Goal: Task Accomplishment & Management: Manage account settings

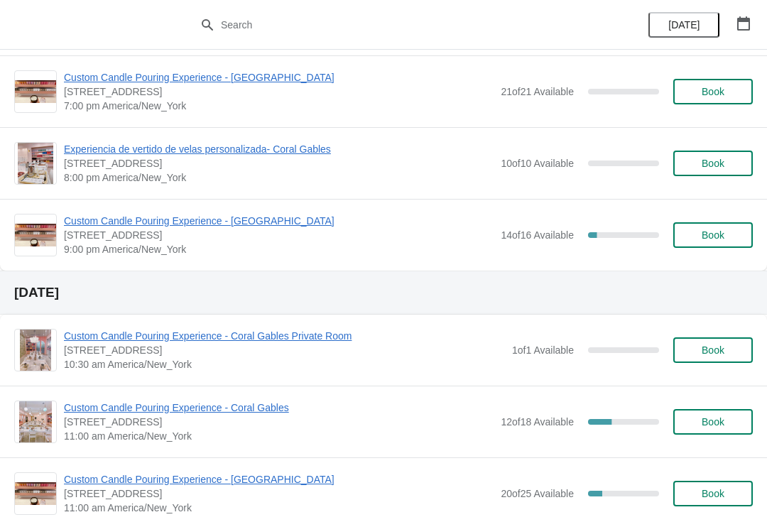
scroll to position [1966, 0]
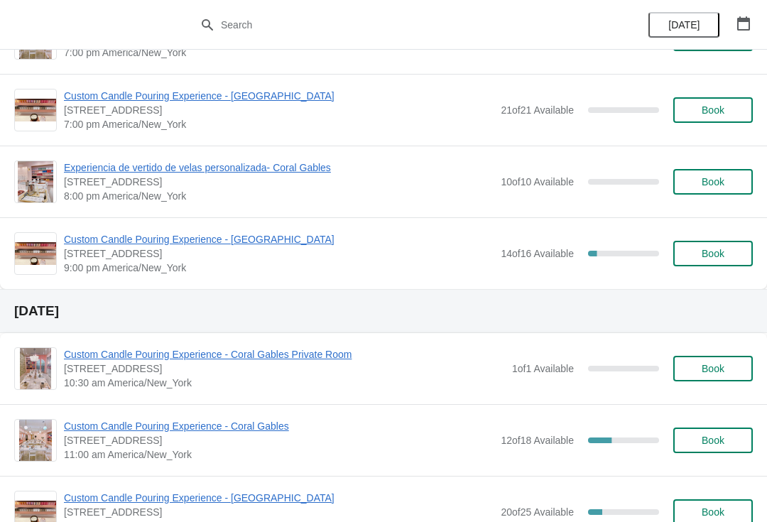
click at [87, 234] on span "Custom Candle Pouring Experience - [GEOGRAPHIC_DATA]" at bounding box center [279, 239] width 430 height 14
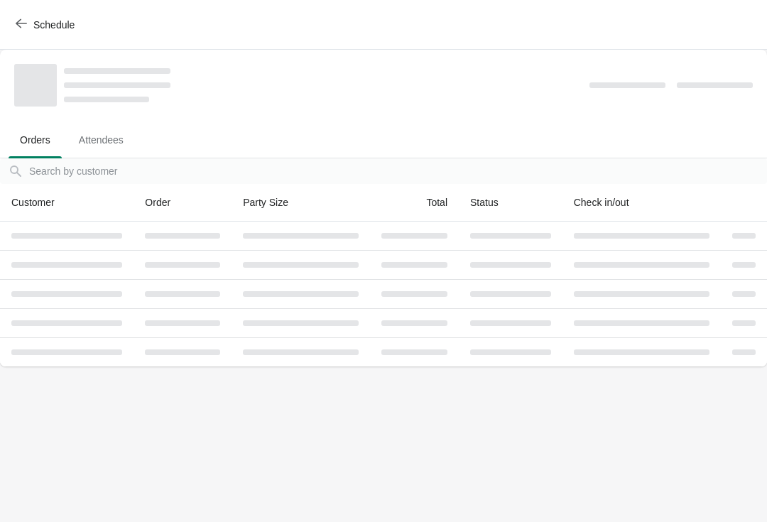
scroll to position [0, 0]
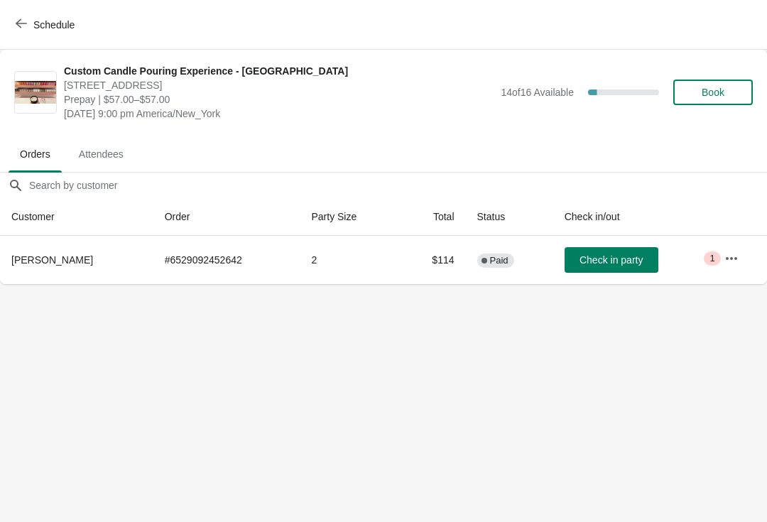
click at [92, 153] on span "Attendees" at bounding box center [102, 154] width 68 height 26
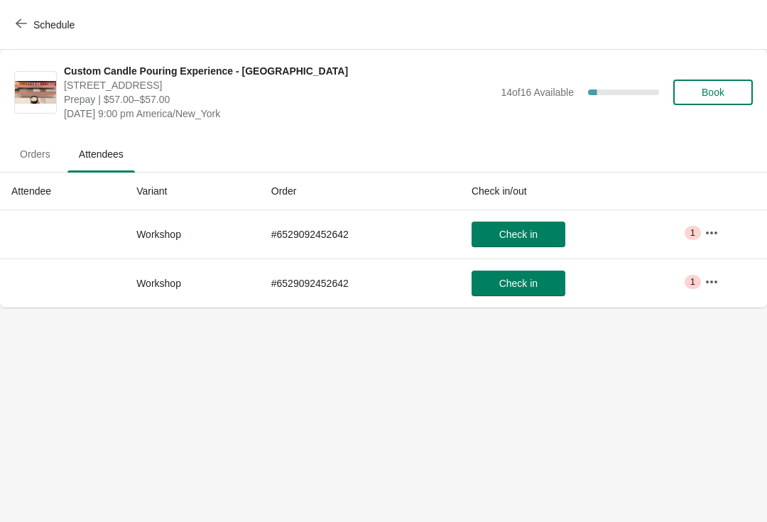
click at [32, 151] on span "Orders" at bounding box center [35, 154] width 53 height 26
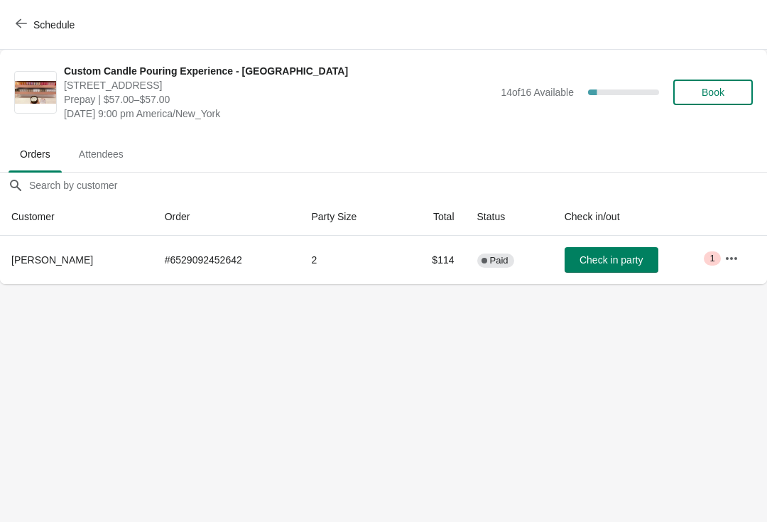
click at [26, 28] on icon "button" at bounding box center [21, 23] width 11 height 11
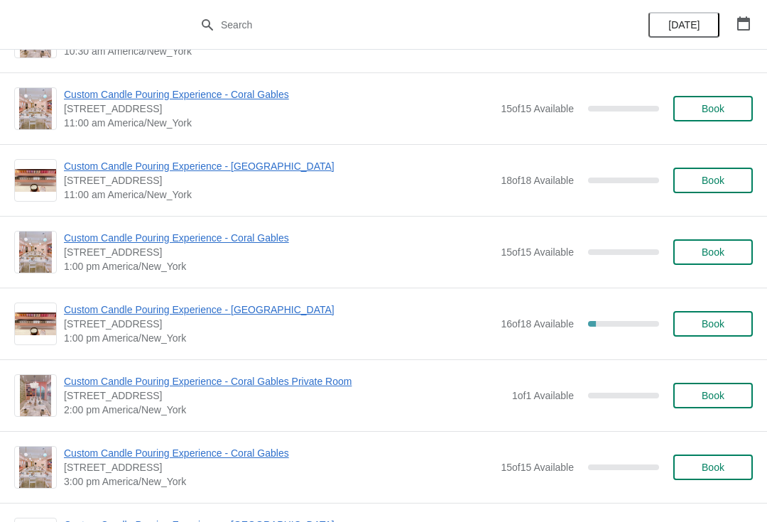
scroll to position [136, 0]
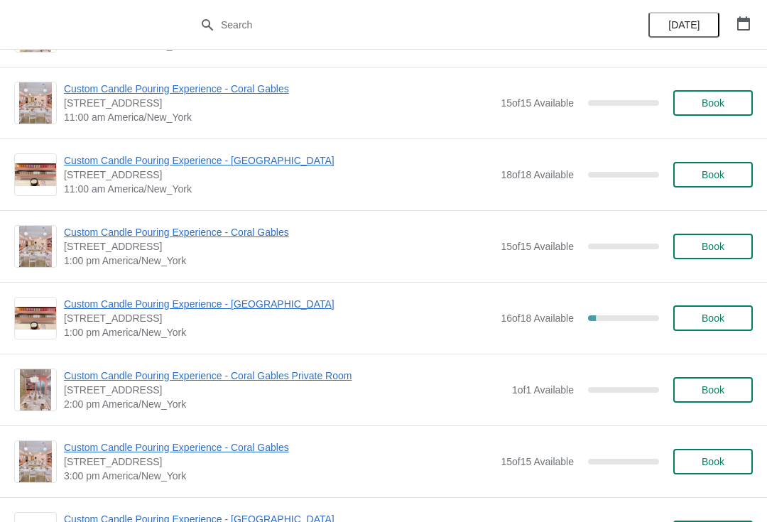
click at [99, 305] on span "Custom Candle Pouring Experience - [GEOGRAPHIC_DATA]" at bounding box center [279, 304] width 430 height 14
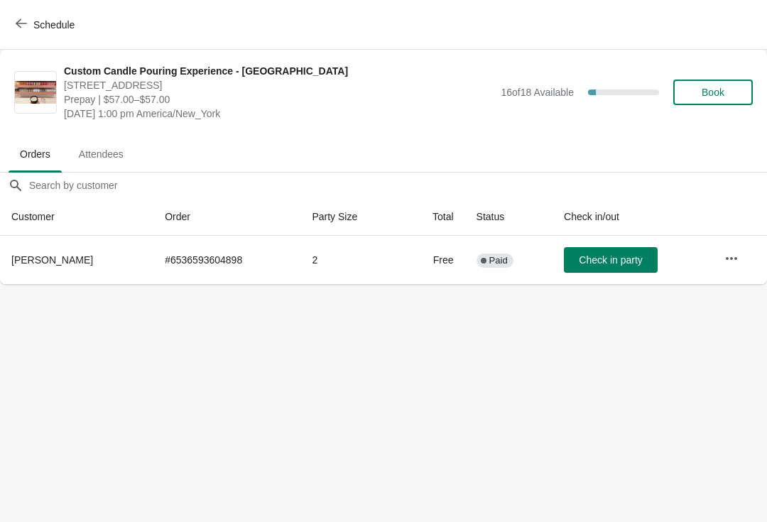
click at [19, 33] on button "Schedule" at bounding box center [46, 25] width 79 height 26
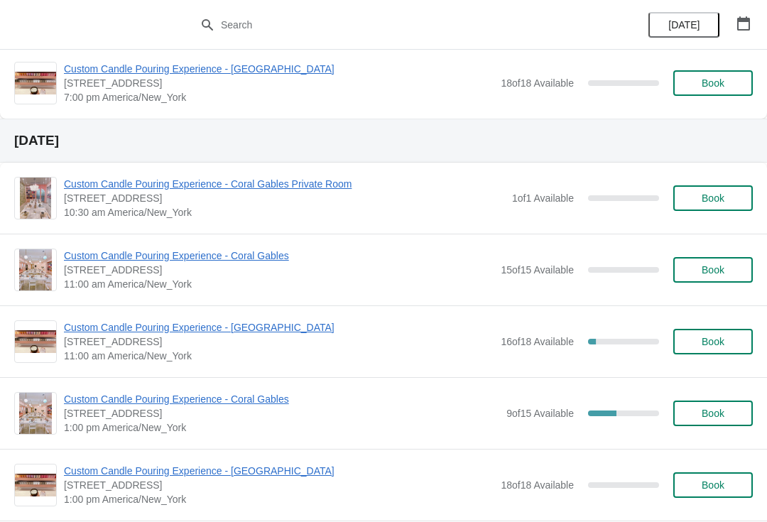
scroll to position [947, 0]
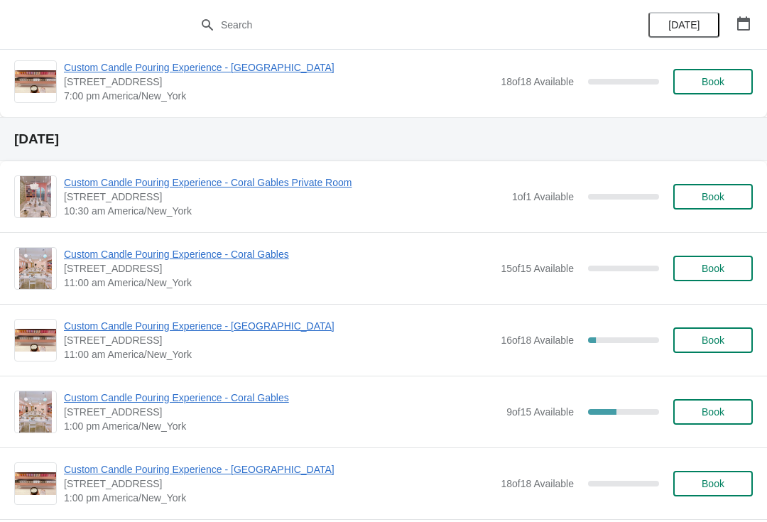
click at [91, 327] on span "Custom Candle Pouring Experience - [GEOGRAPHIC_DATA]" at bounding box center [279, 326] width 430 height 14
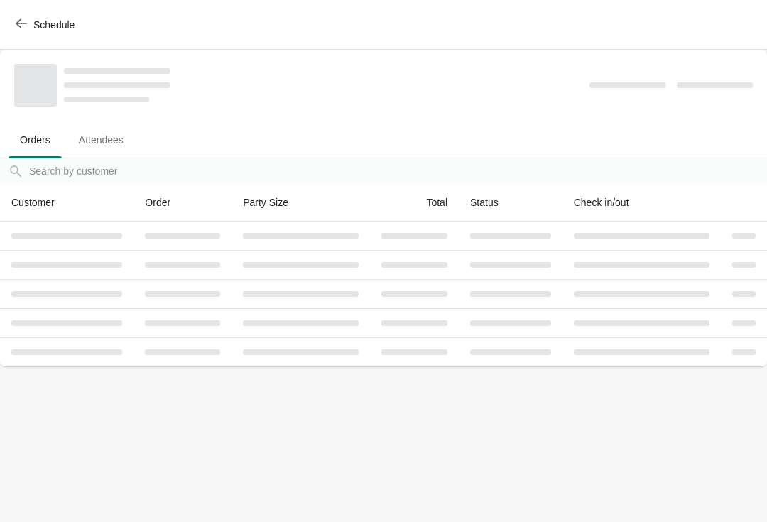
scroll to position [0, 0]
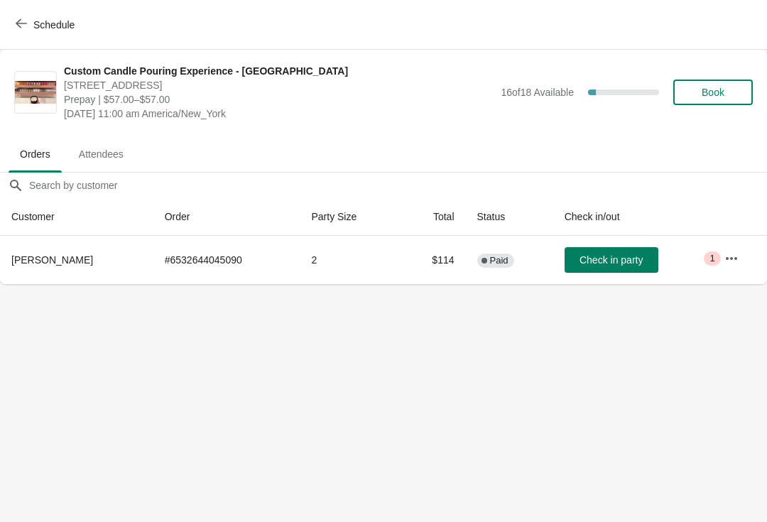
click at [23, 19] on icon "button" at bounding box center [21, 23] width 11 height 11
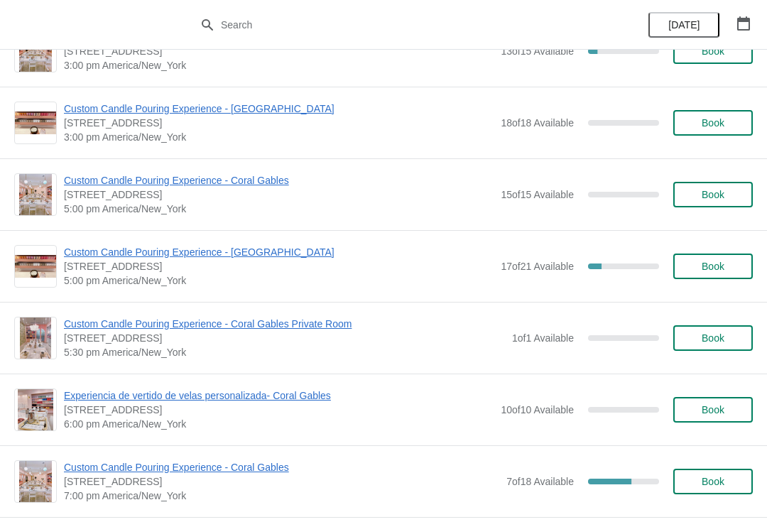
scroll to position [1524, 0]
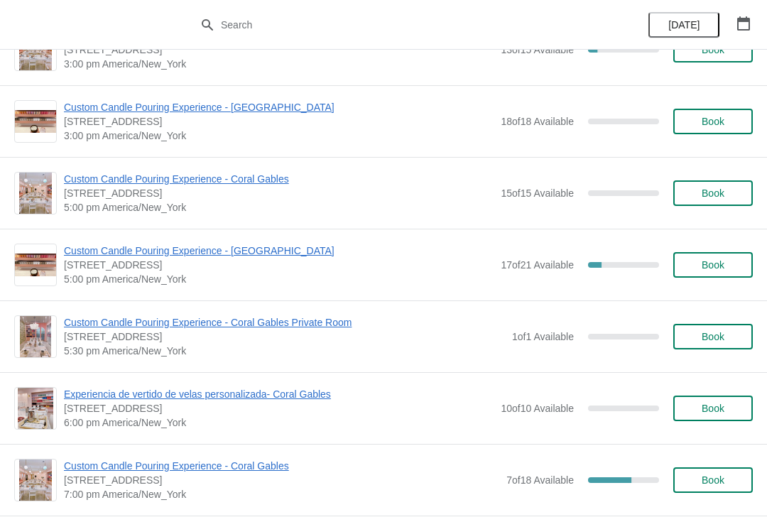
click at [76, 254] on span "Custom Candle Pouring Experience - [GEOGRAPHIC_DATA]" at bounding box center [279, 251] width 430 height 14
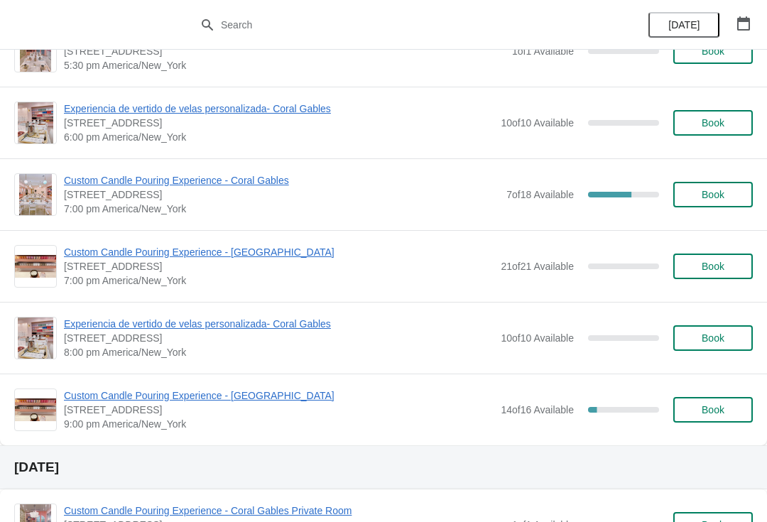
scroll to position [1808, 0]
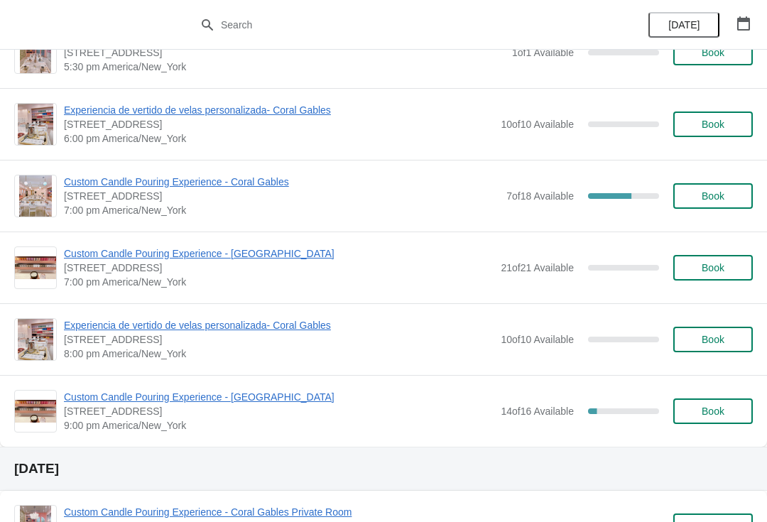
click at [104, 259] on span "Custom Candle Pouring Experience - [GEOGRAPHIC_DATA]" at bounding box center [279, 254] width 430 height 14
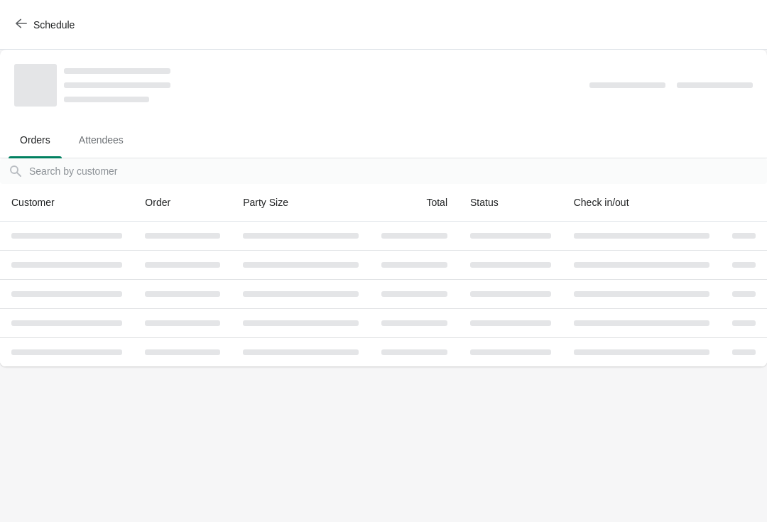
scroll to position [0, 0]
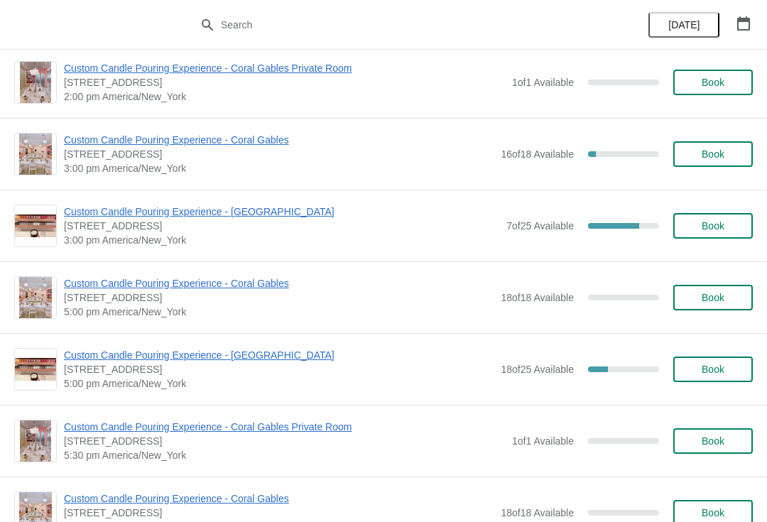
scroll to position [2612, 0]
click at [112, 354] on span "Custom Candle Pouring Experience - [GEOGRAPHIC_DATA]" at bounding box center [279, 354] width 430 height 14
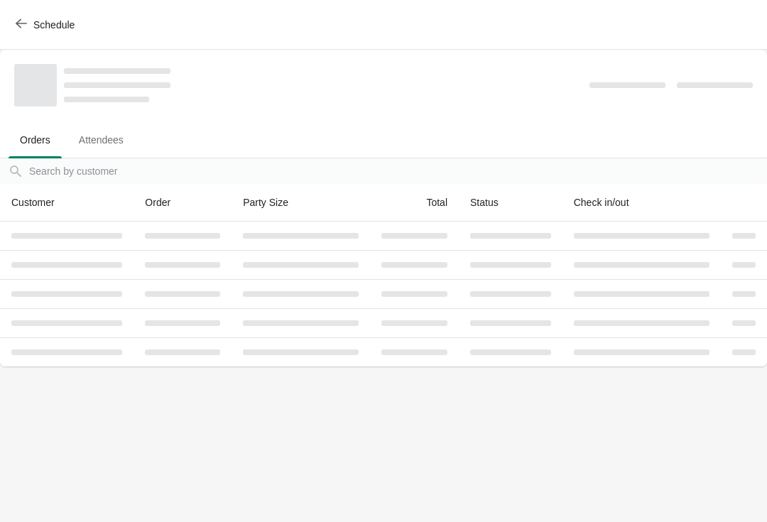
scroll to position [0, 0]
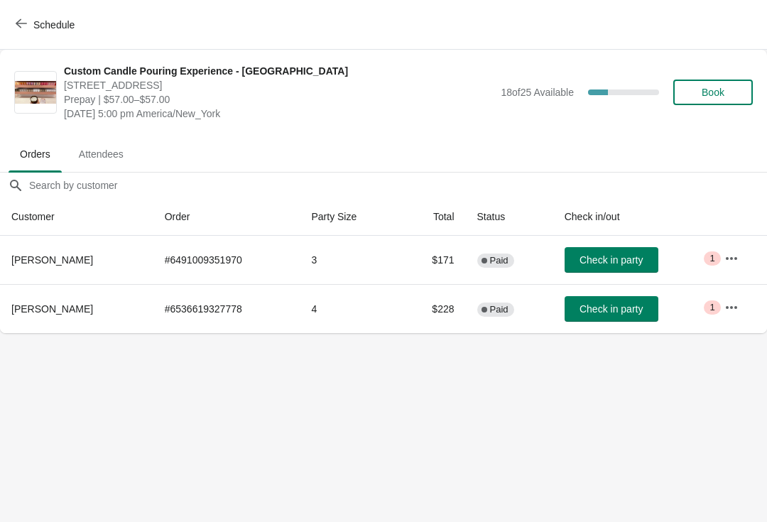
click at [22, 26] on icon "button" at bounding box center [21, 23] width 11 height 11
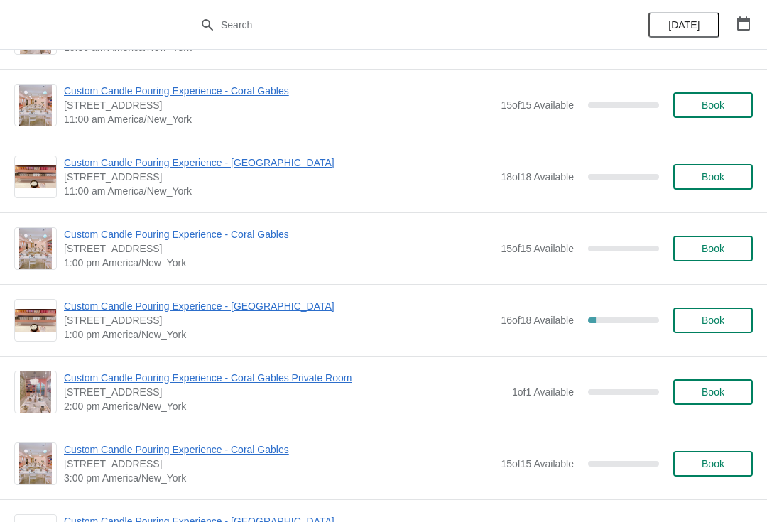
scroll to position [140, 0]
